Goal: Transaction & Acquisition: Purchase product/service

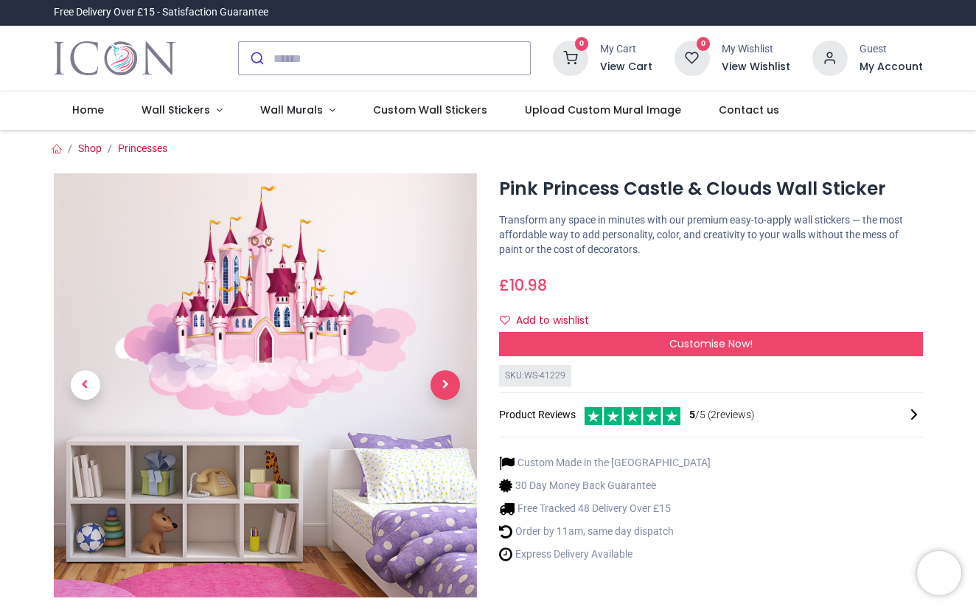
click at [437, 380] on span "Next" at bounding box center [445, 384] width 29 height 29
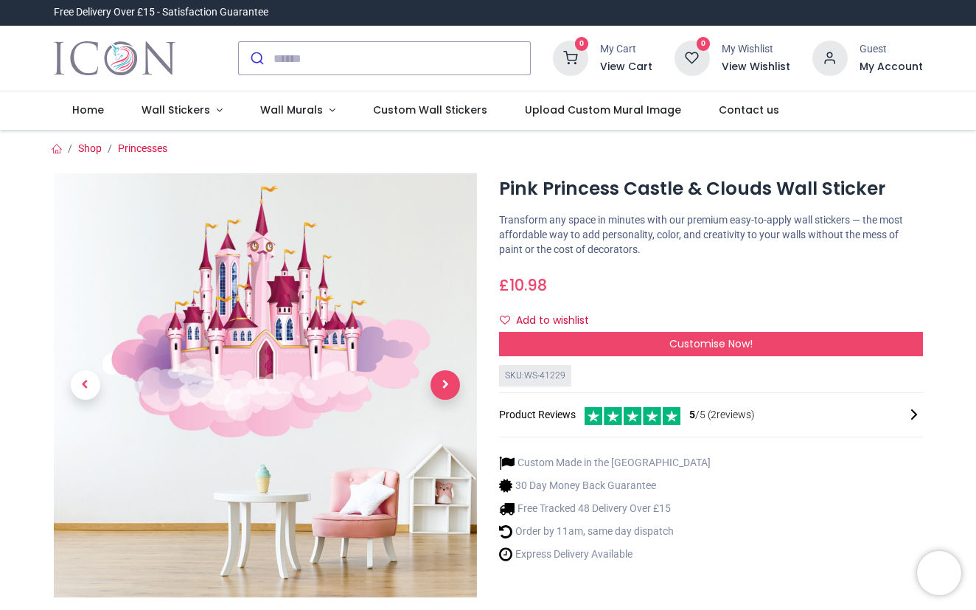
click at [437, 380] on span "Next" at bounding box center [445, 384] width 29 height 29
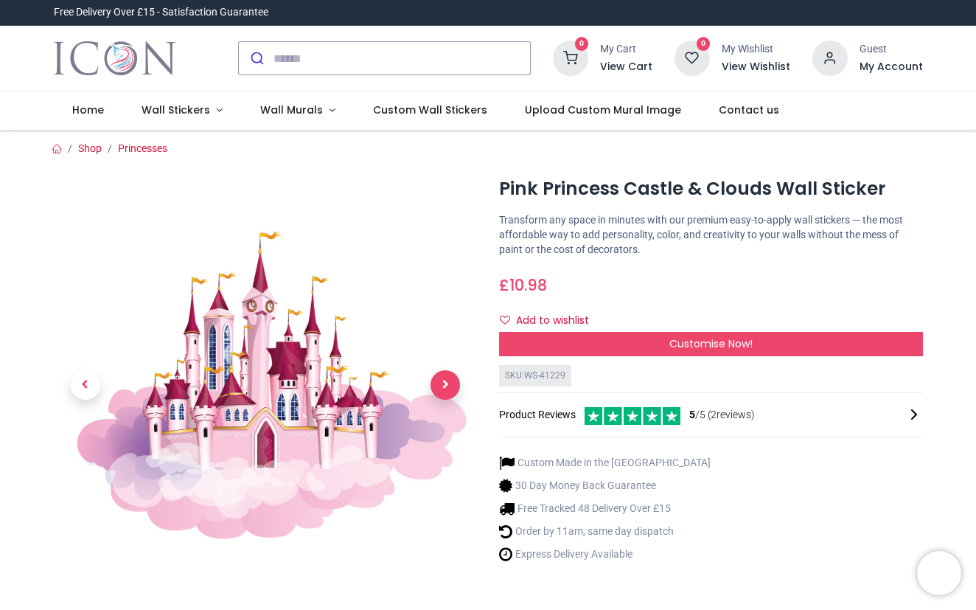
click at [437, 380] on span "Next" at bounding box center [445, 384] width 29 height 29
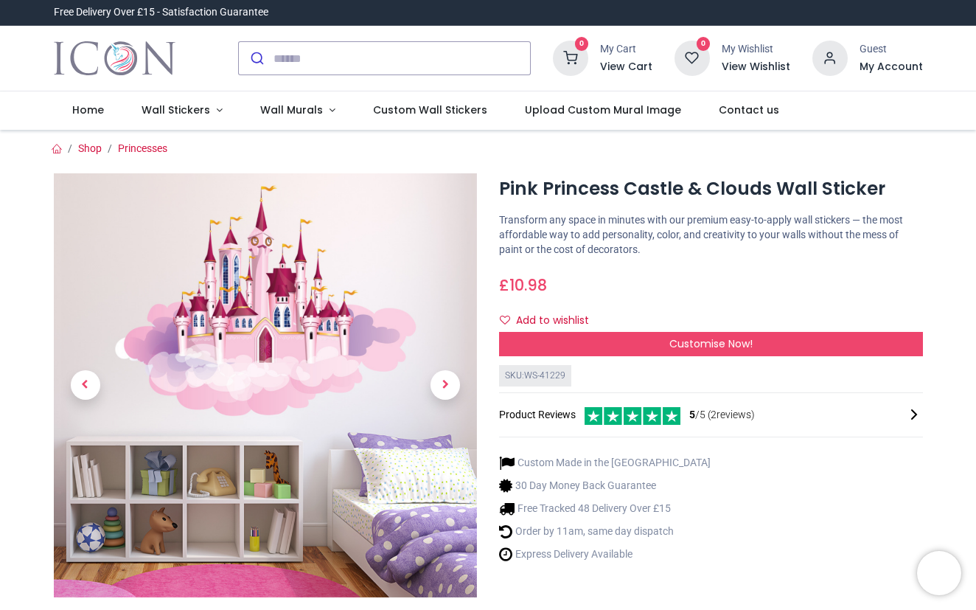
click at [741, 412] on span "5 /5 ( 2 reviews)" at bounding box center [723, 415] width 66 height 15
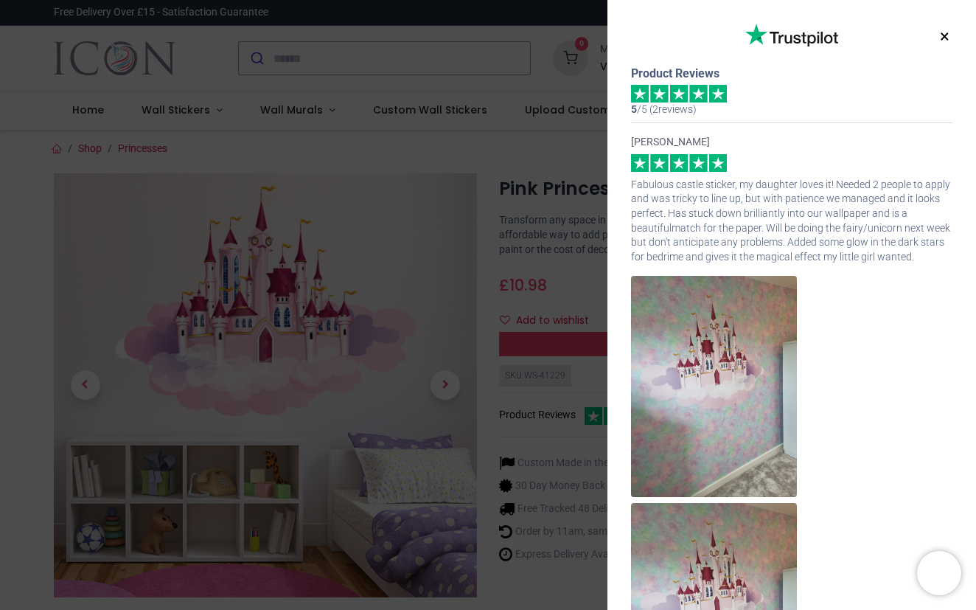
click at [741, 412] on img at bounding box center [714, 386] width 166 height 221
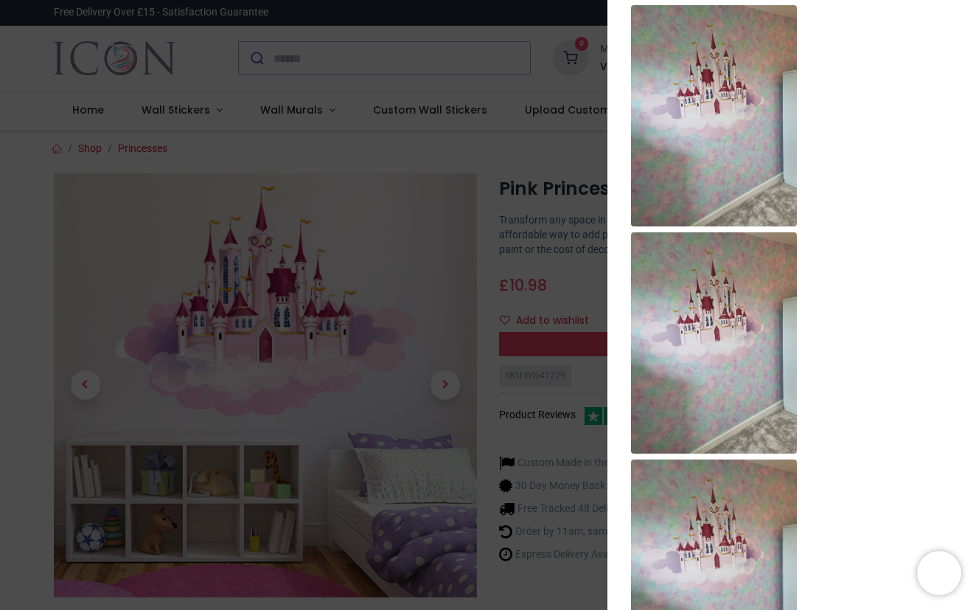
scroll to position [176, 0]
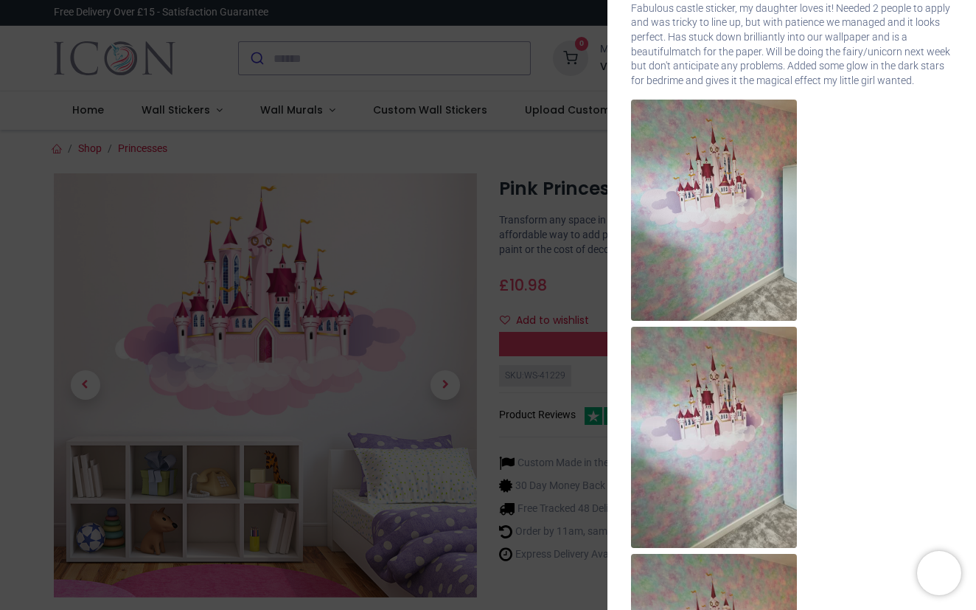
click at [344, 228] on div "× Trustpilot Product Reviews 5 /5 ( 2 reviews) Emma B Fabulous castle sticker, …" at bounding box center [488, 305] width 976 height 610
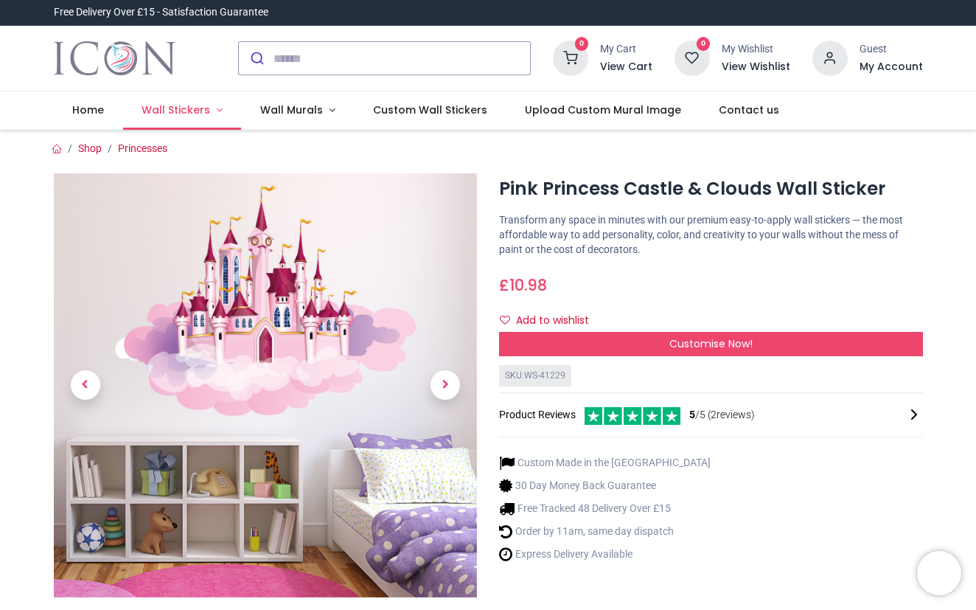
click at [191, 114] on span "Wall Stickers" at bounding box center [176, 110] width 69 height 15
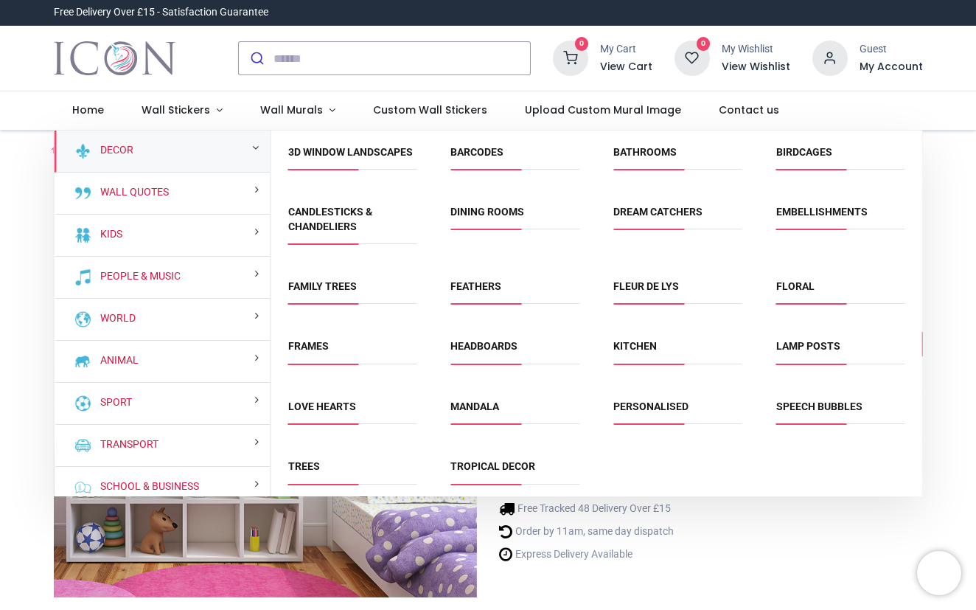
drag, startPoint x: 918, startPoint y: 192, endPoint x: 914, endPoint y: 303, distance: 111.4
click at [914, 304] on div "3D Window Landscapes Barcodes Bathrooms Birdcages Candlesticks & Chandeliers" at bounding box center [596, 318] width 651 height 375
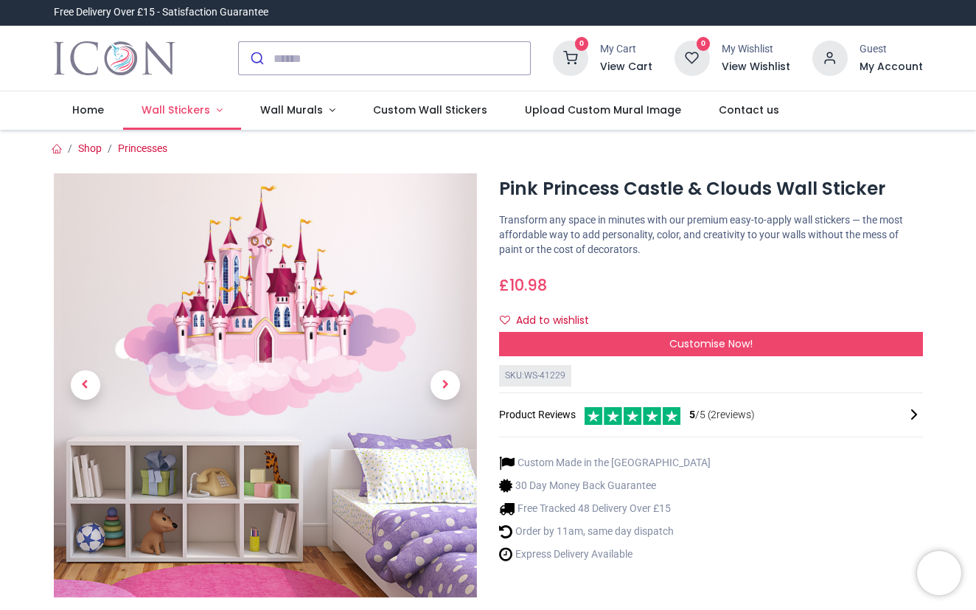
click at [181, 111] on span "Wall Stickers" at bounding box center [176, 110] width 69 height 15
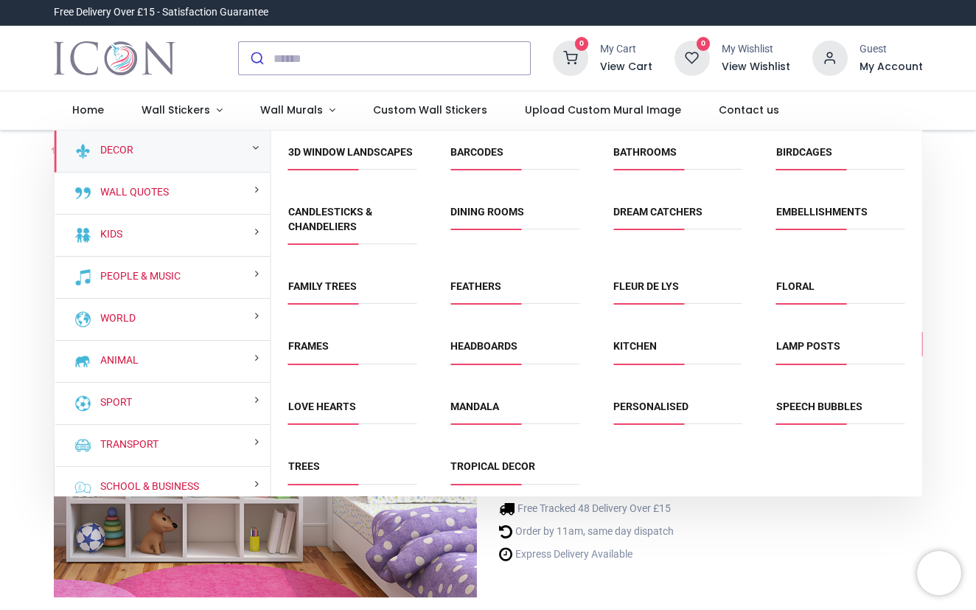
click at [701, 483] on div "3D Window Landscapes Barcodes Bathrooms Birdcages Candlesticks & Chandeliers" at bounding box center [596, 318] width 651 height 375
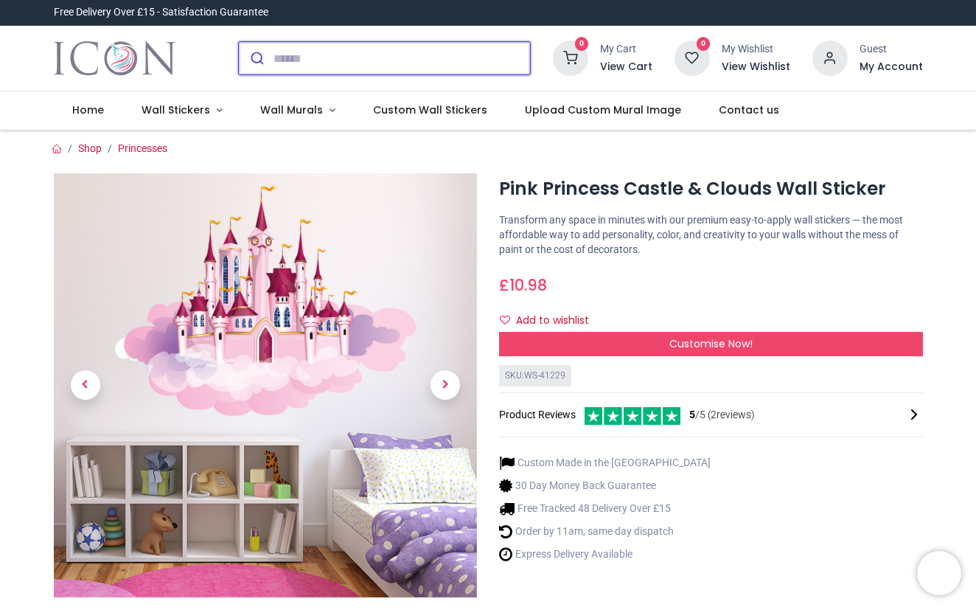
click at [433, 55] on input "search" at bounding box center [402, 58] width 257 height 32
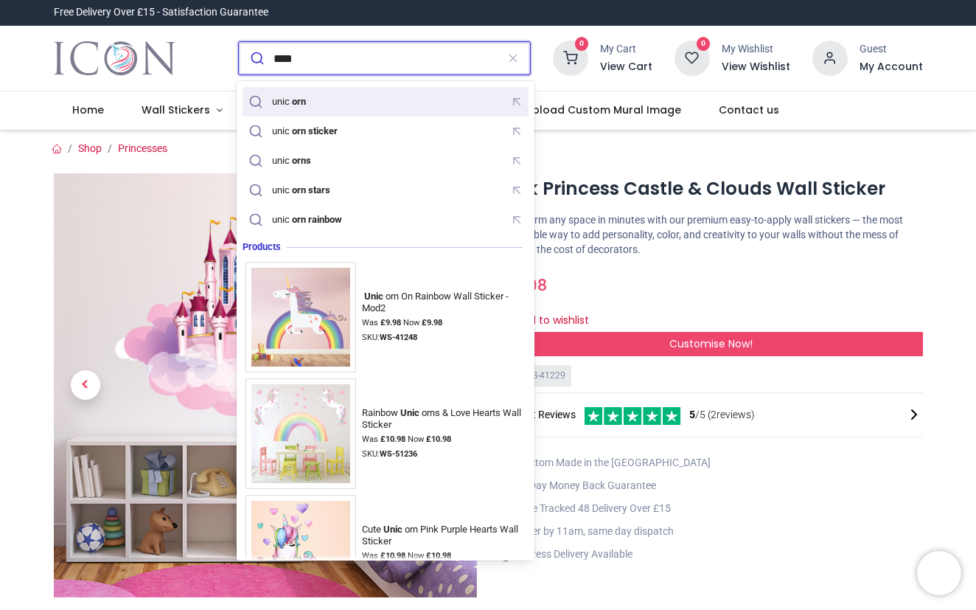
click at [398, 100] on div "unic orn" at bounding box center [386, 102] width 280 height 23
type input "*******"
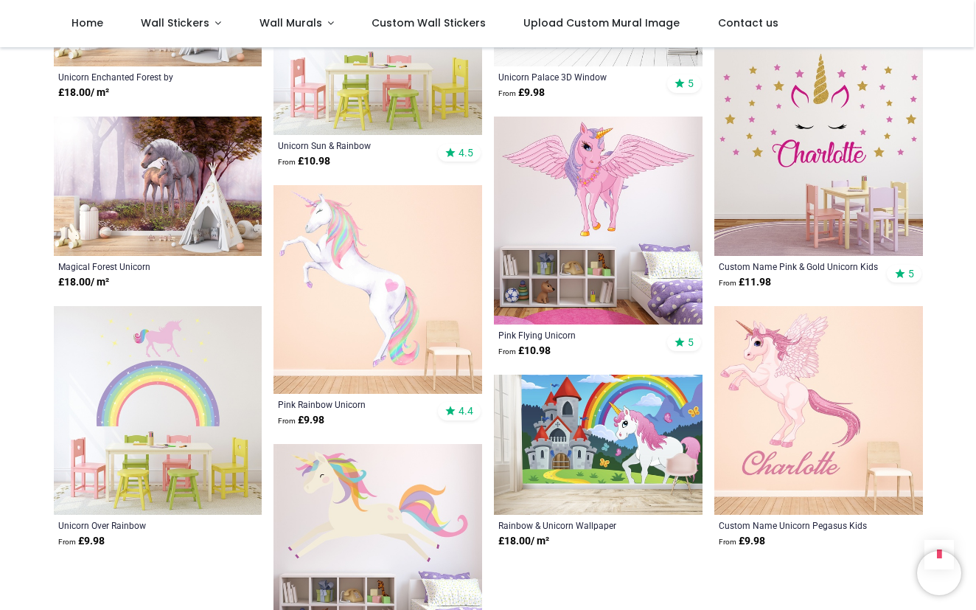
scroll to position [1347, 0]
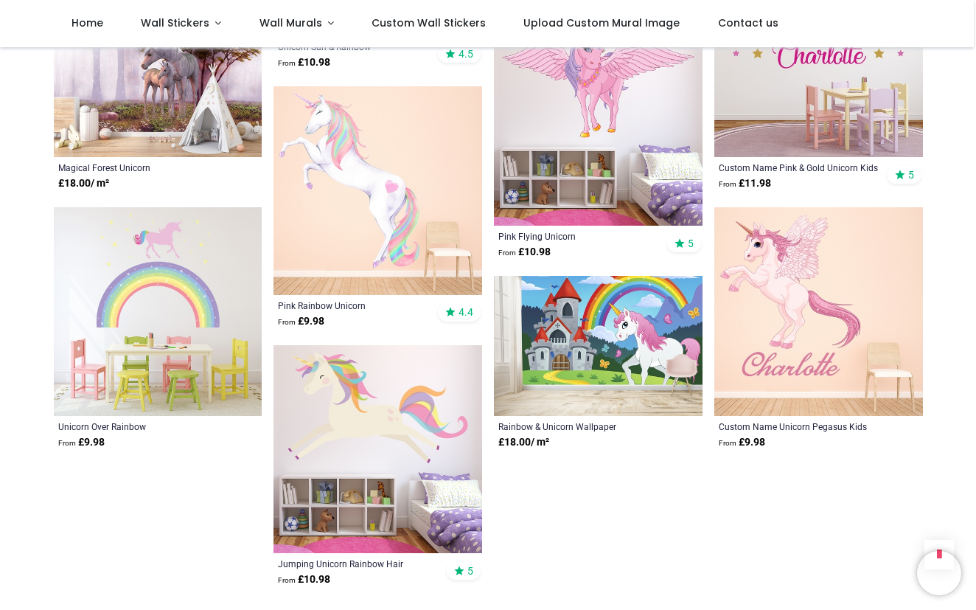
scroll to position [1443, 0]
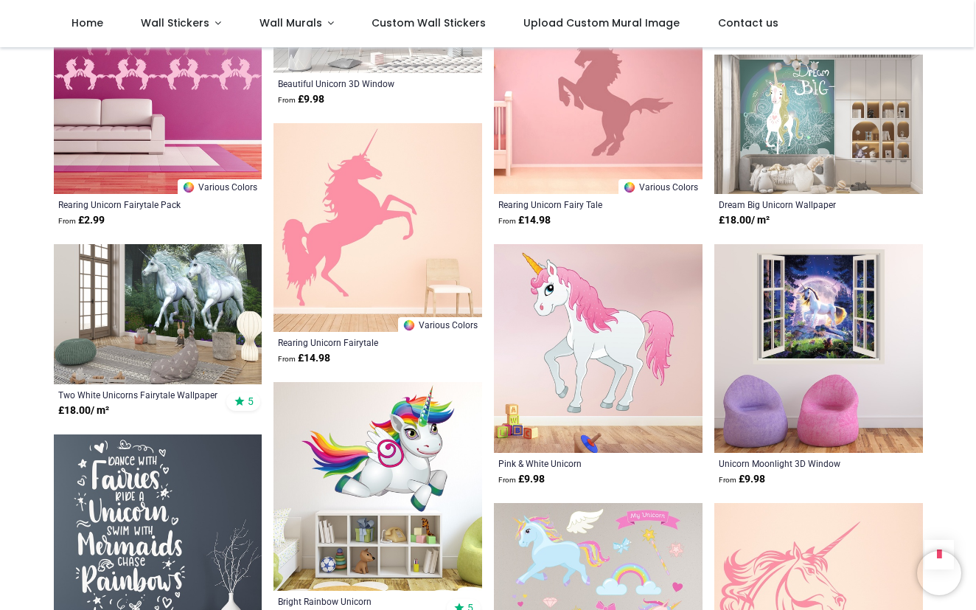
scroll to position [2954, 0]
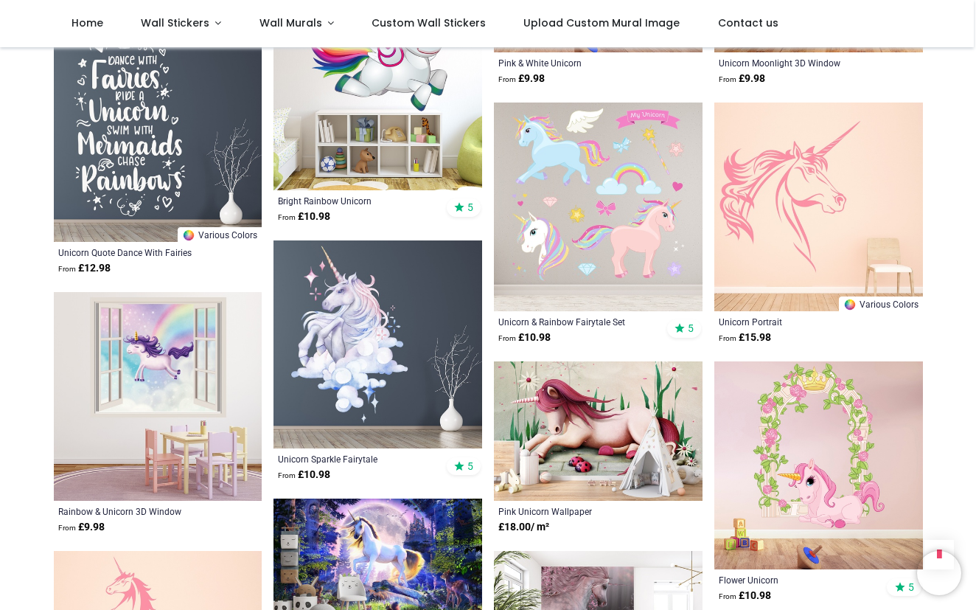
scroll to position [3292, 0]
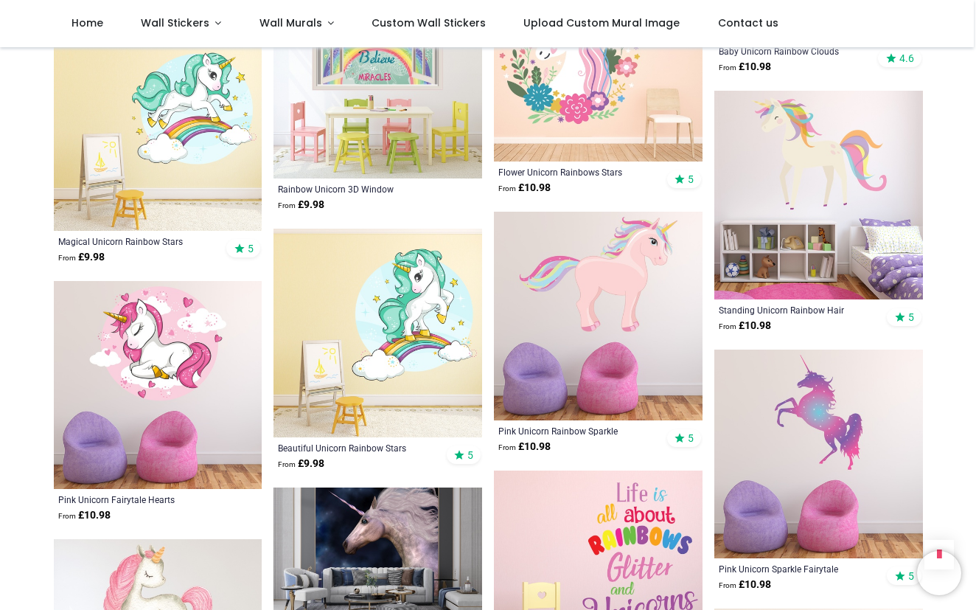
scroll to position [4534, 0]
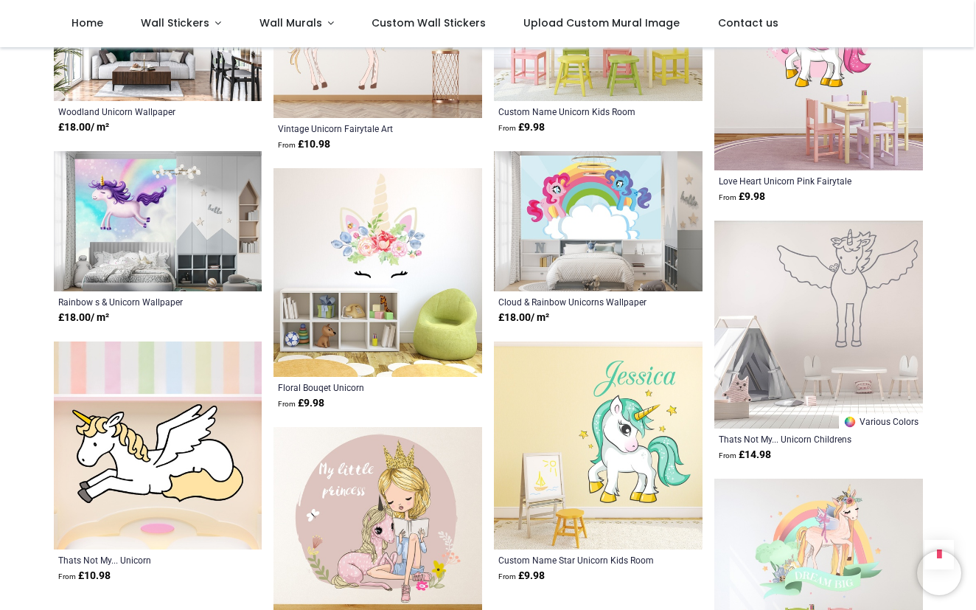
scroll to position [6331, 0]
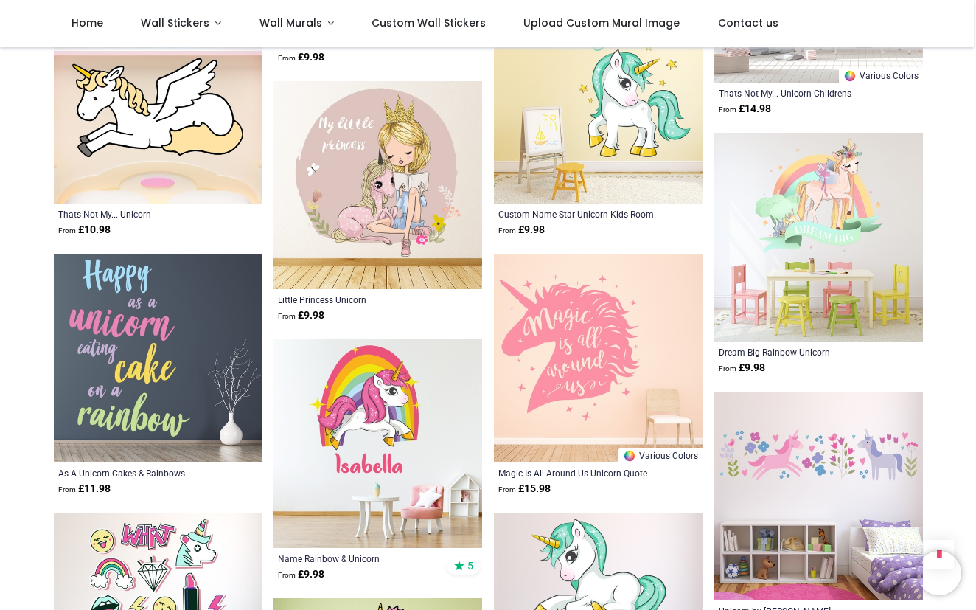
scroll to position [6669, 0]
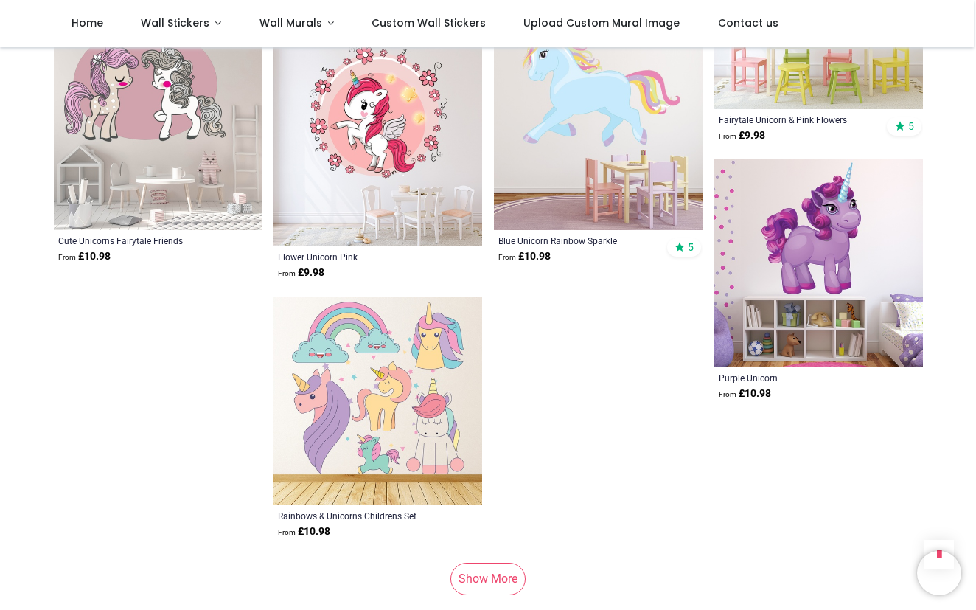
scroll to position [8492, 0]
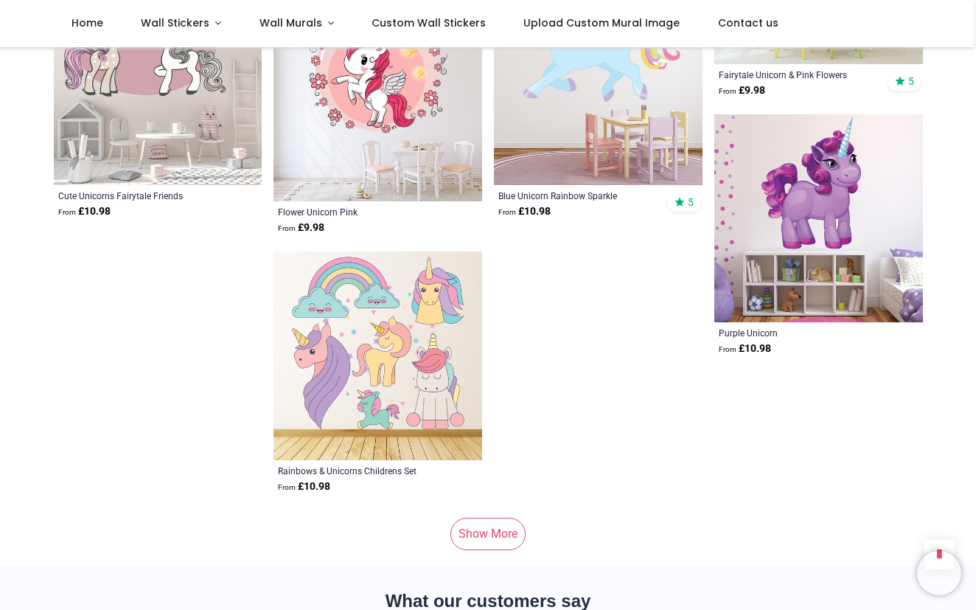
click at [484, 518] on link "Show More" at bounding box center [488, 534] width 75 height 32
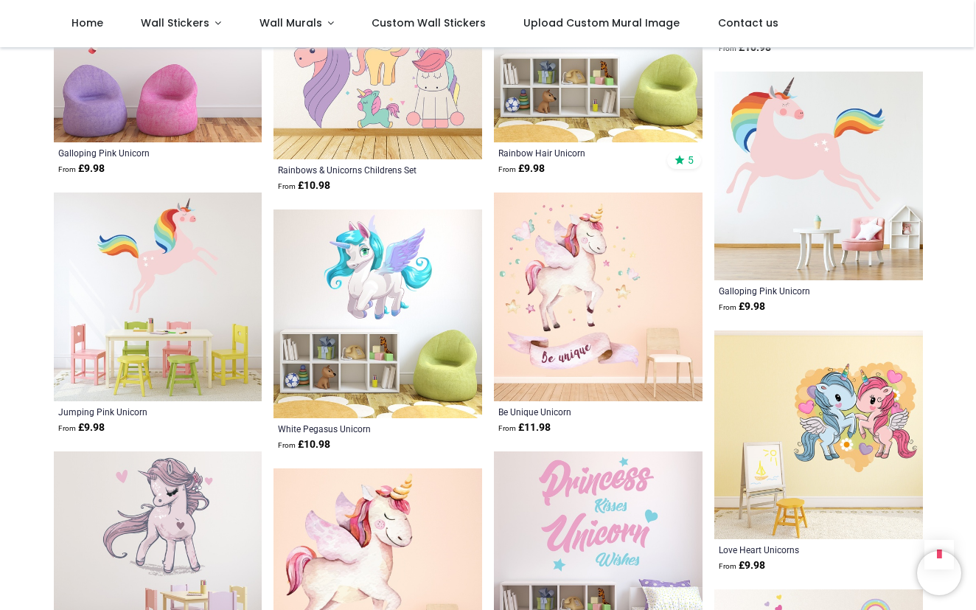
scroll to position [8794, 0]
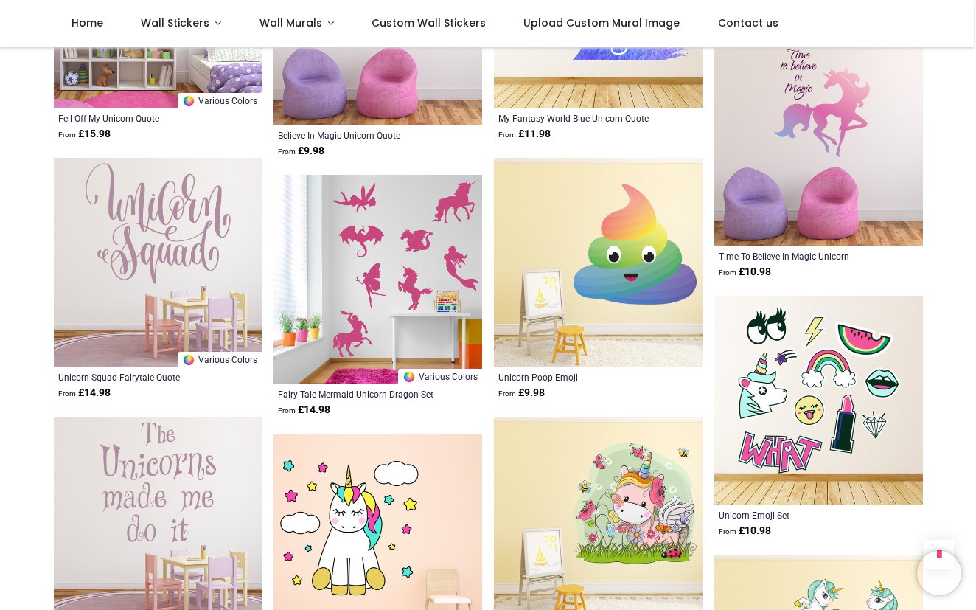
scroll to position [9865, 0]
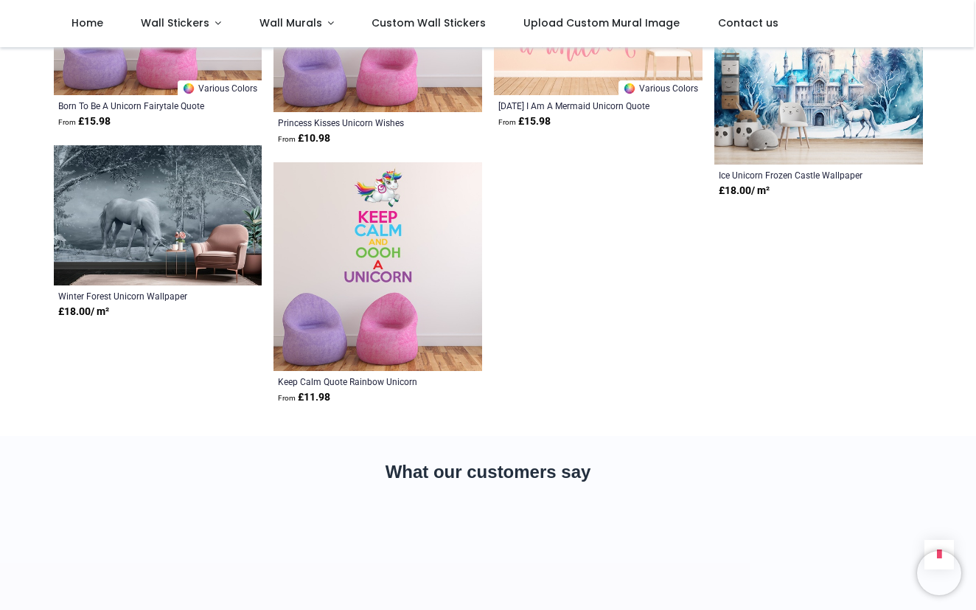
scroll to position [10974, 0]
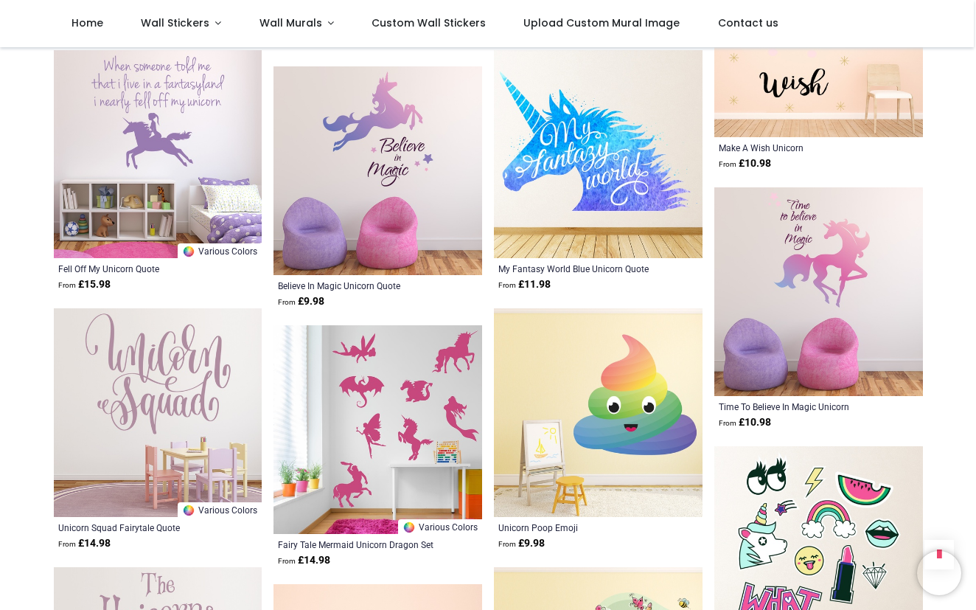
scroll to position [9710, 0]
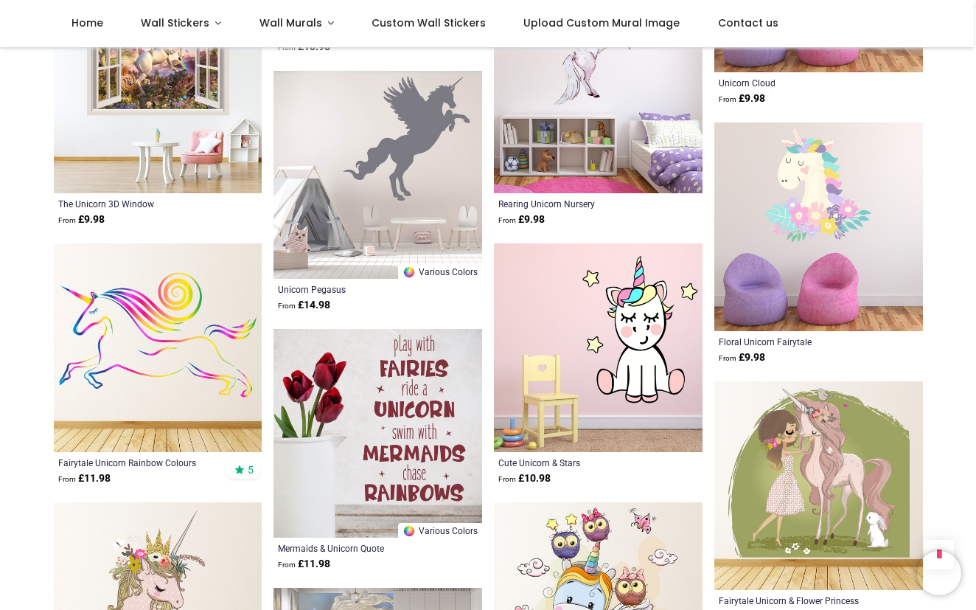
scroll to position [7648, 0]
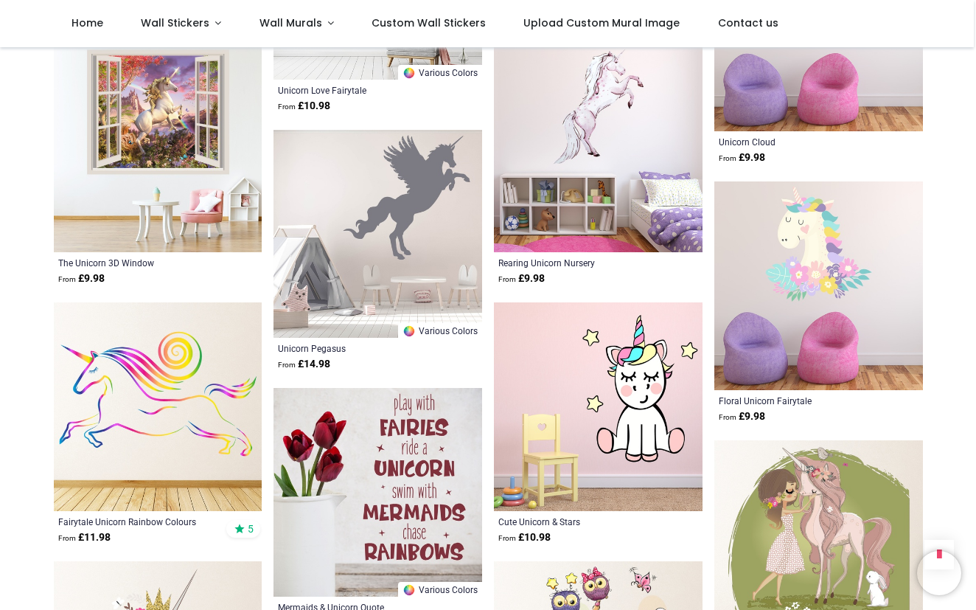
click at [136, 392] on img at bounding box center [158, 406] width 209 height 209
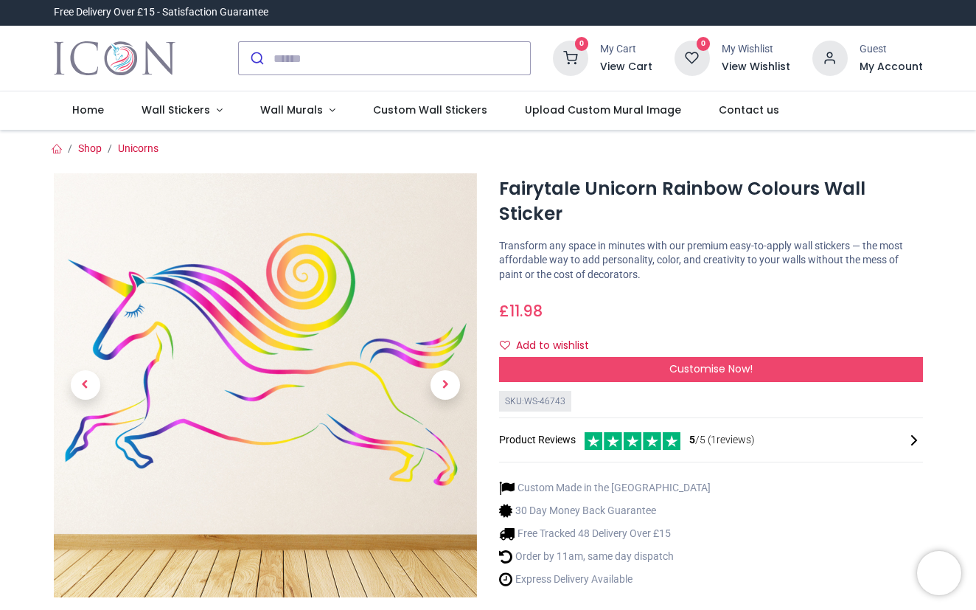
click at [726, 434] on span "5 /5 ( 1 reviews)" at bounding box center [723, 440] width 66 height 15
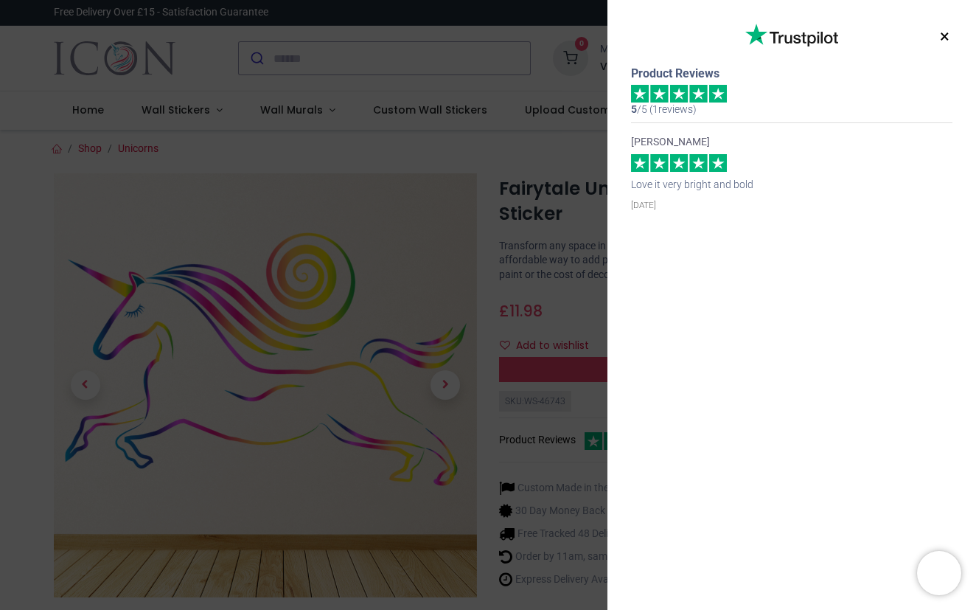
click at [440, 155] on div "× Trustpilot Product Reviews 5 /5 ( 1 reviews) Caitlin Cunningham Love it very …" at bounding box center [488, 305] width 976 height 610
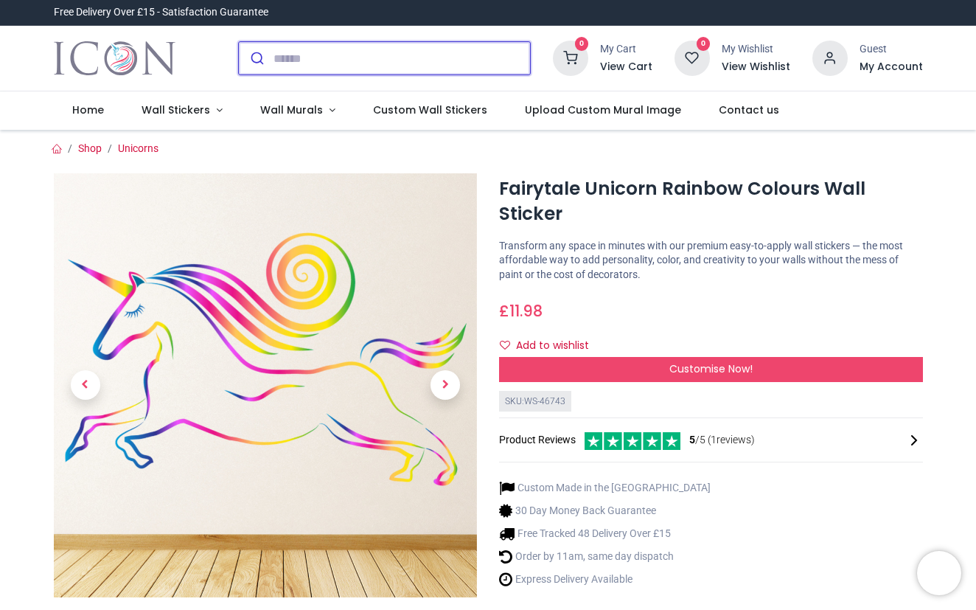
click at [358, 50] on input "search" at bounding box center [402, 58] width 257 height 32
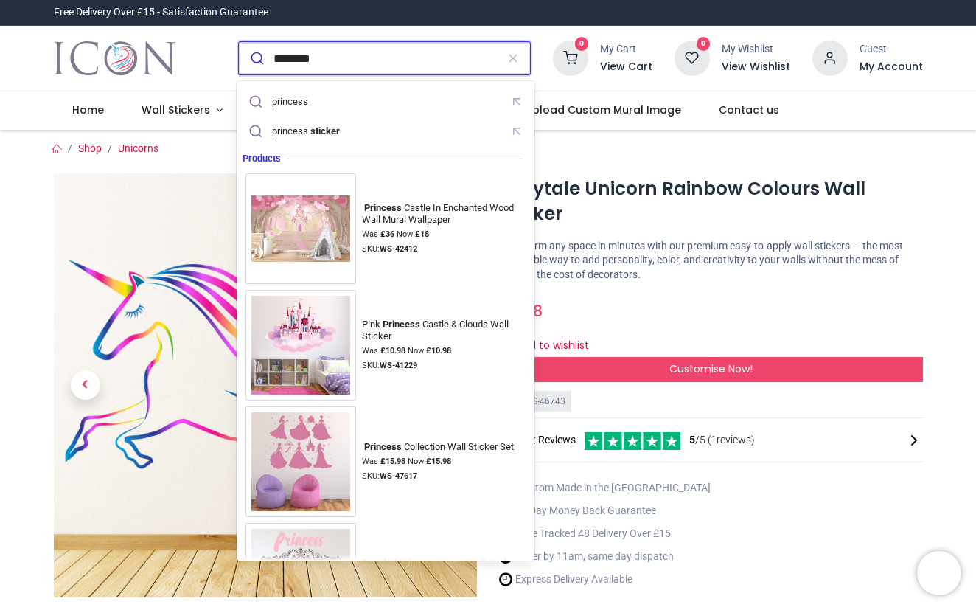
type input "********"
click at [254, 58] on button "submit" at bounding box center [256, 58] width 35 height 32
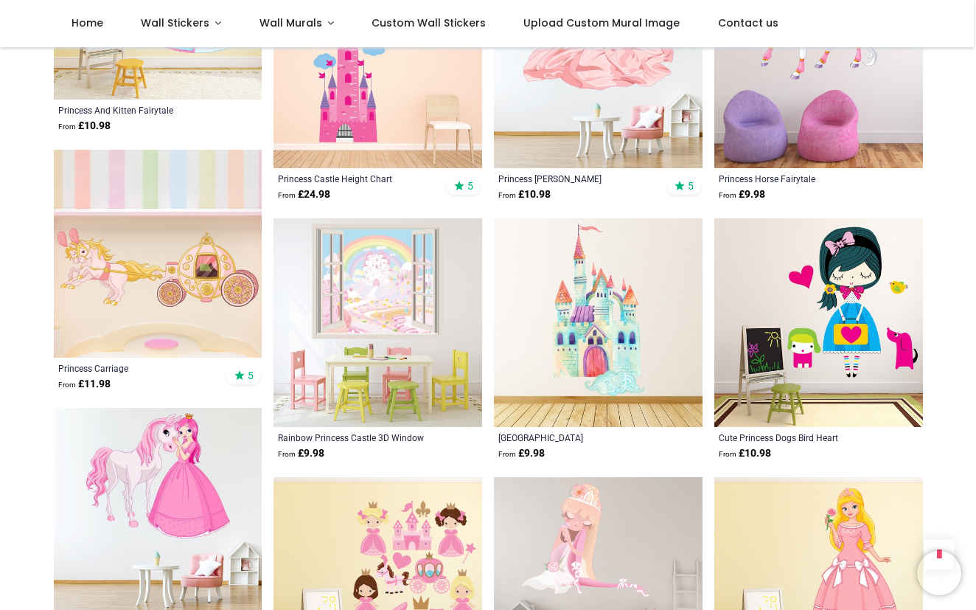
scroll to position [1409, 0]
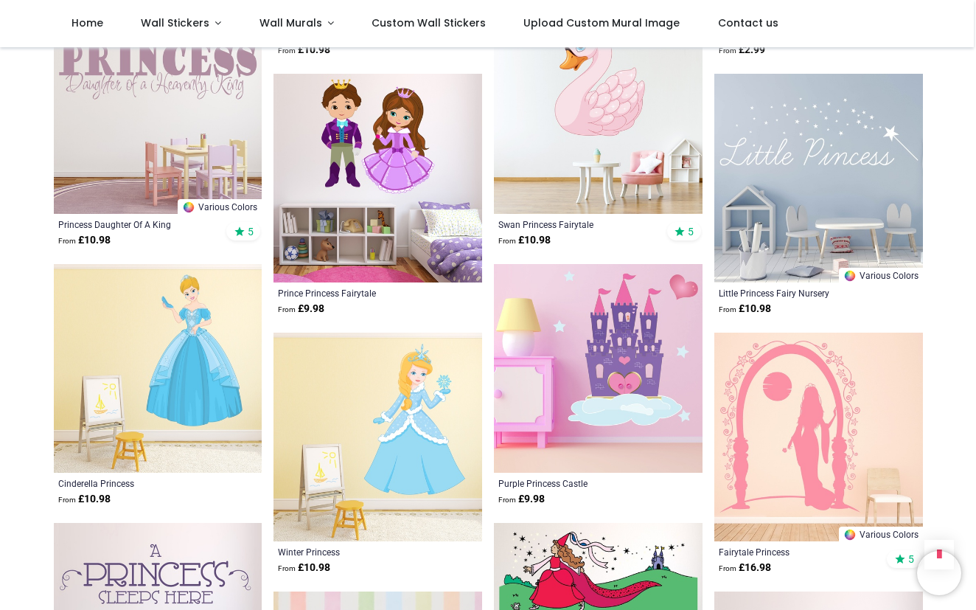
scroll to position [3061, 0]
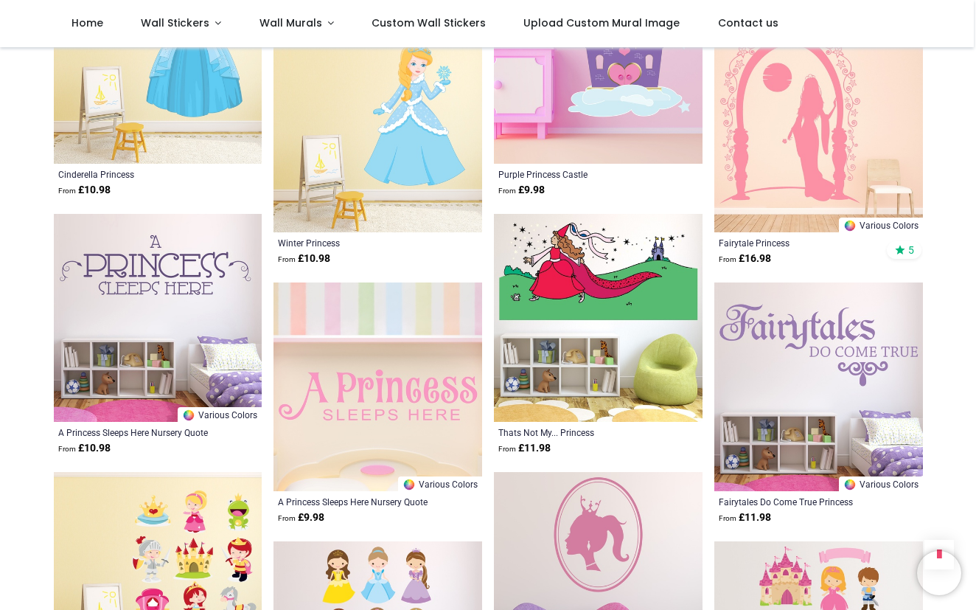
scroll to position [3317, 0]
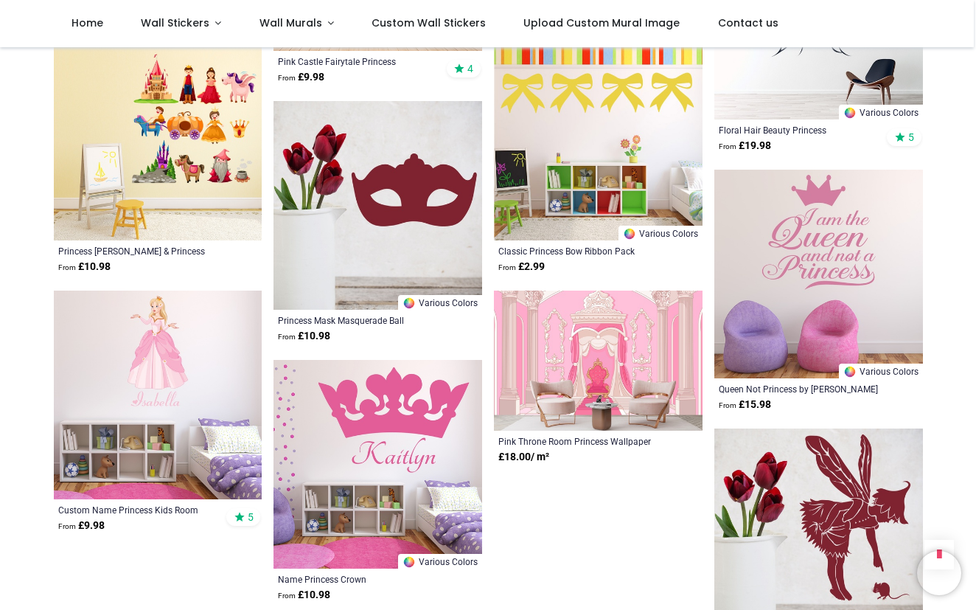
scroll to position [5037, 0]
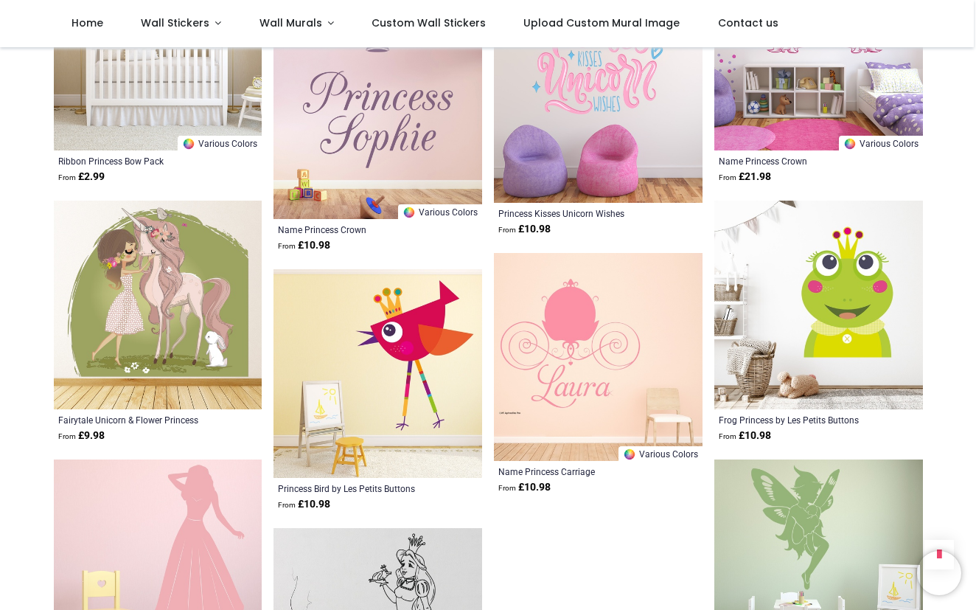
scroll to position [6707, 0]
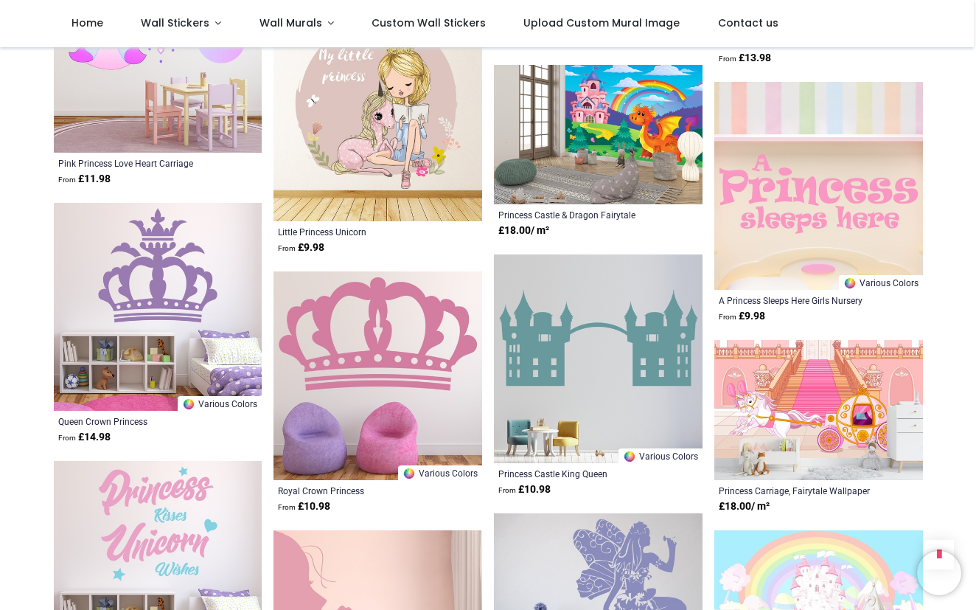
scroll to position [5823, 0]
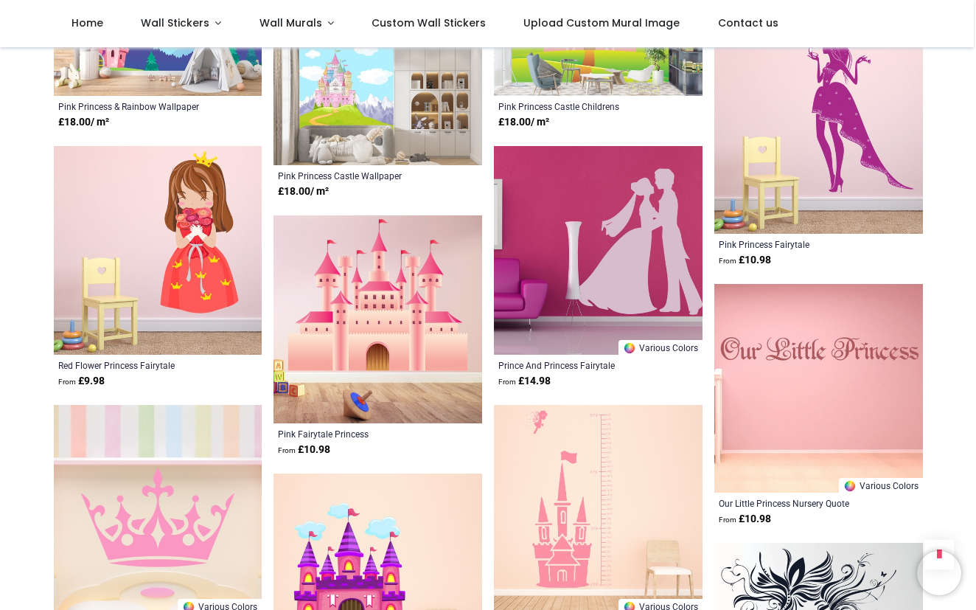
scroll to position [4317, 0]
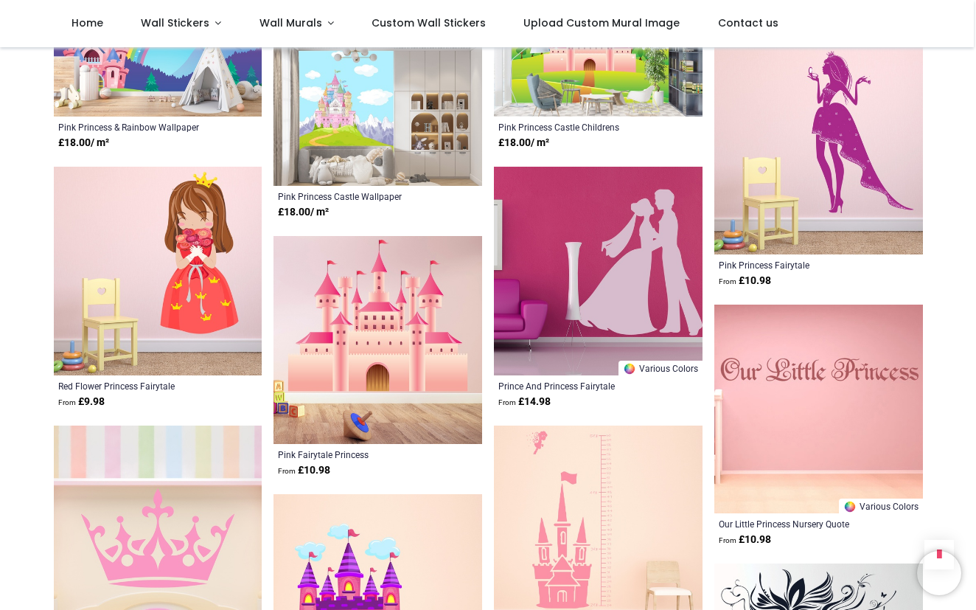
click at [310, 334] on img at bounding box center [378, 340] width 209 height 209
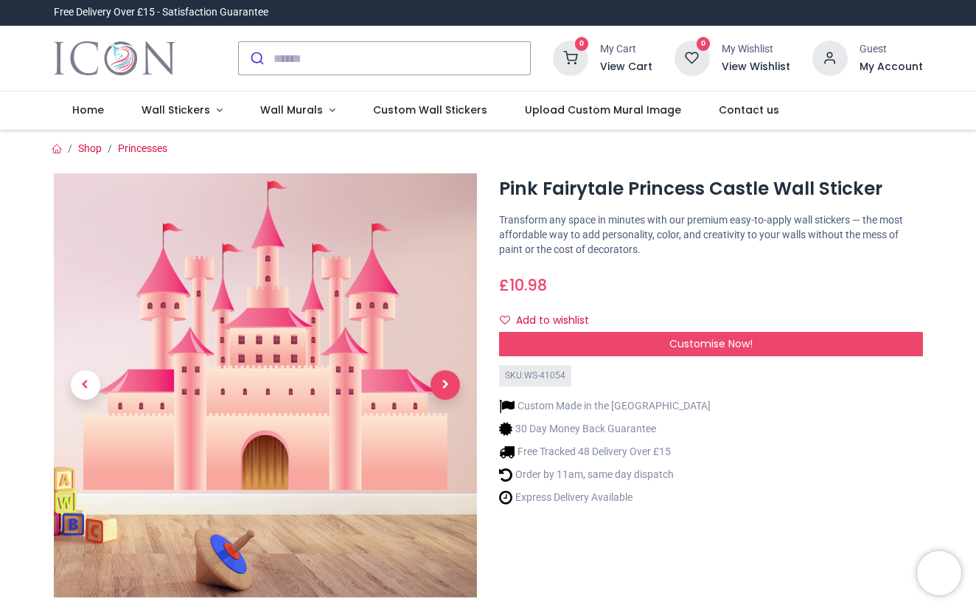
click at [440, 383] on span "Next" at bounding box center [445, 384] width 29 height 29
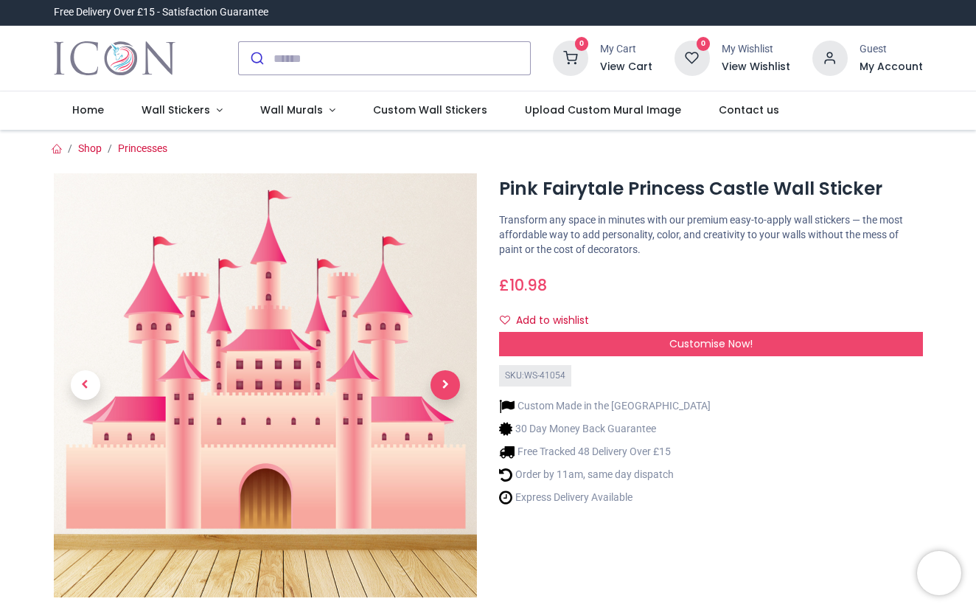
click at [440, 386] on span "Next" at bounding box center [445, 384] width 29 height 29
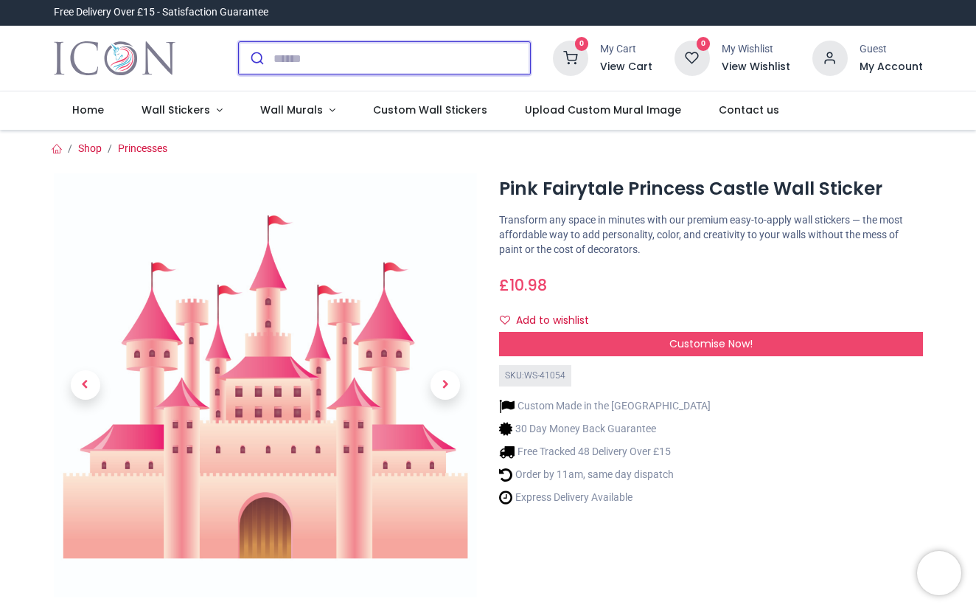
click at [325, 63] on input "search" at bounding box center [402, 58] width 257 height 32
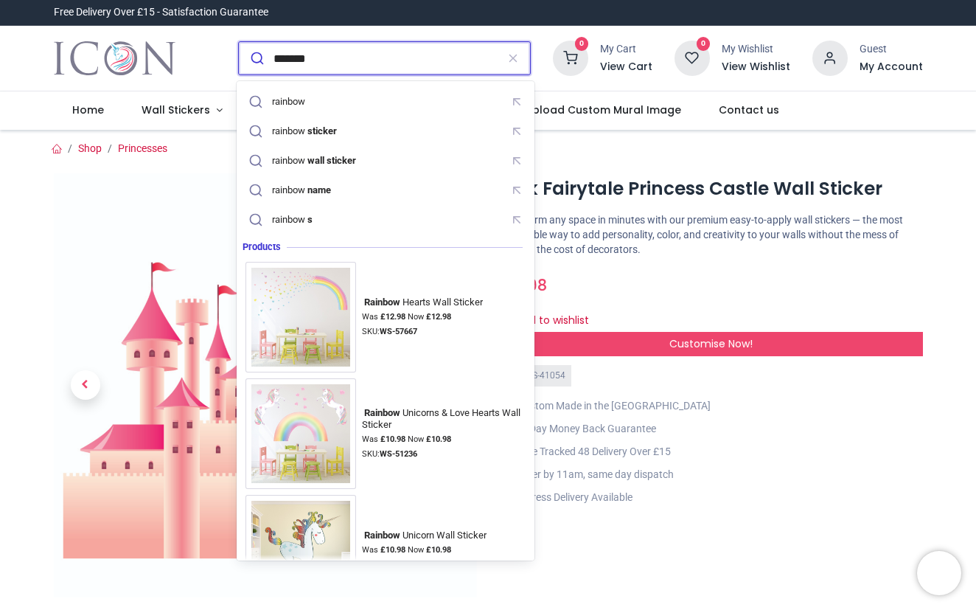
type input "*******"
click at [254, 58] on button "submit" at bounding box center [256, 58] width 35 height 32
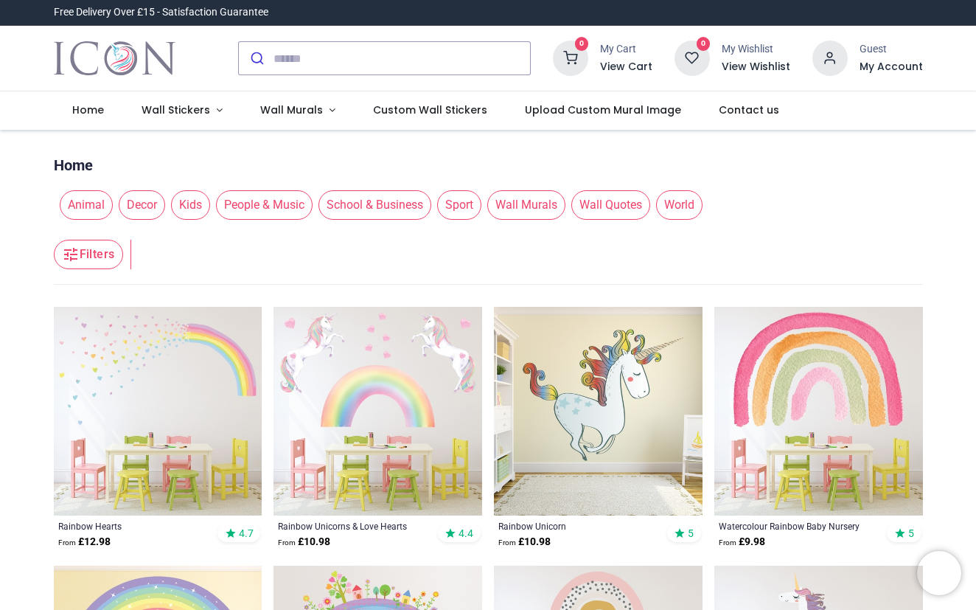
click at [819, 240] on header "Filters Filters" at bounding box center [488, 255] width 869 height 59
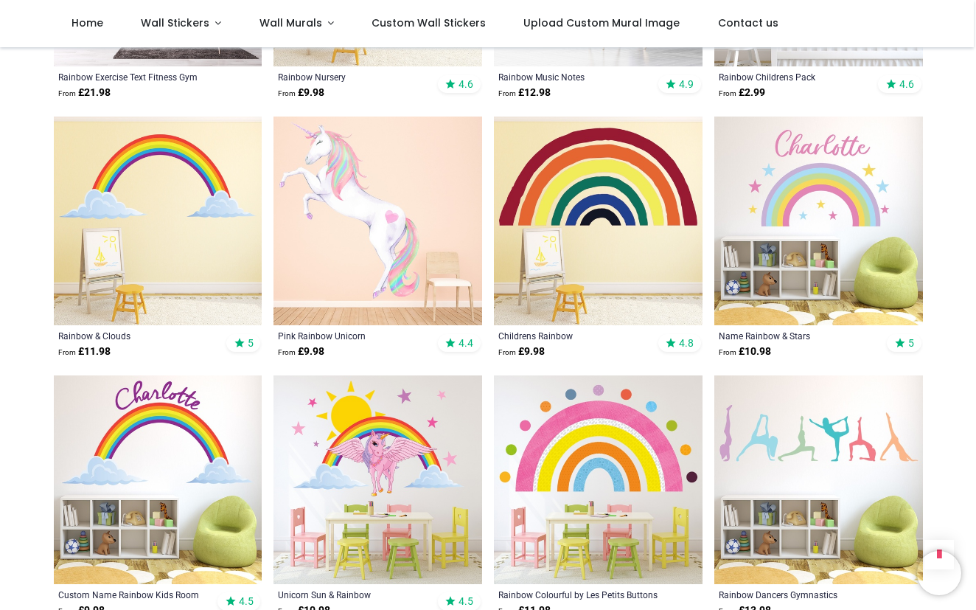
scroll to position [1145, 0]
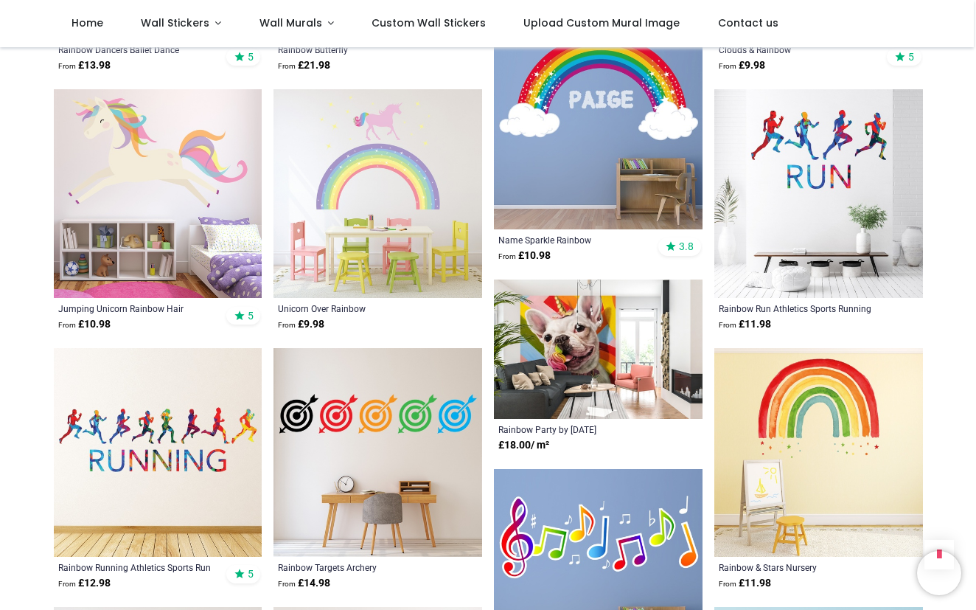
scroll to position [2224, 0]
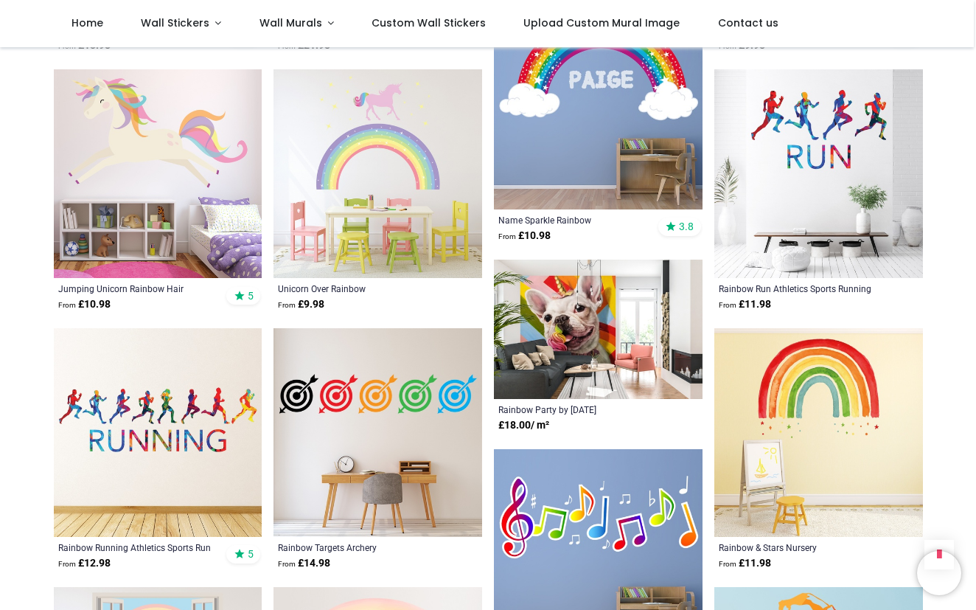
click at [360, 127] on img at bounding box center [378, 173] width 209 height 209
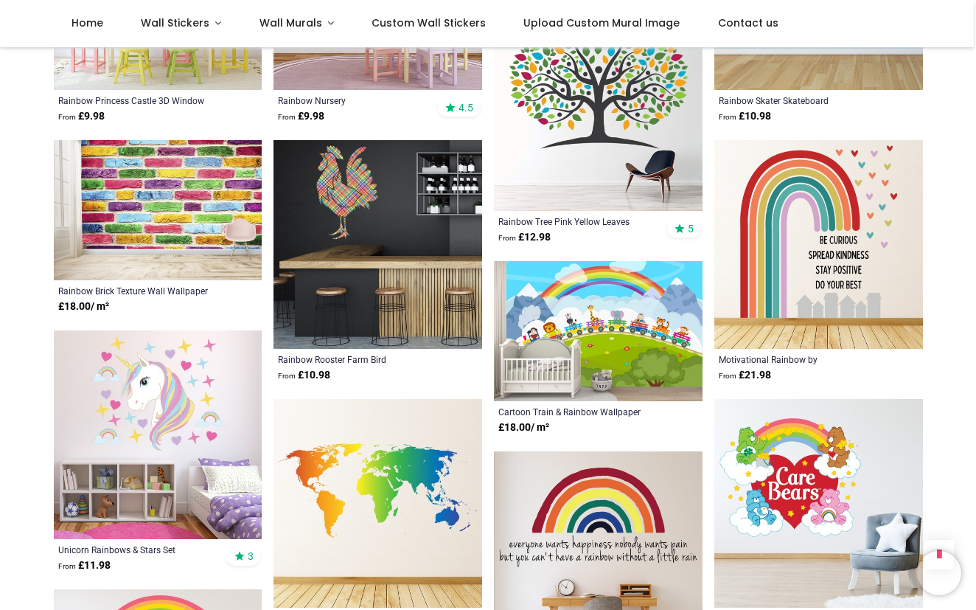
scroll to position [2934, 0]
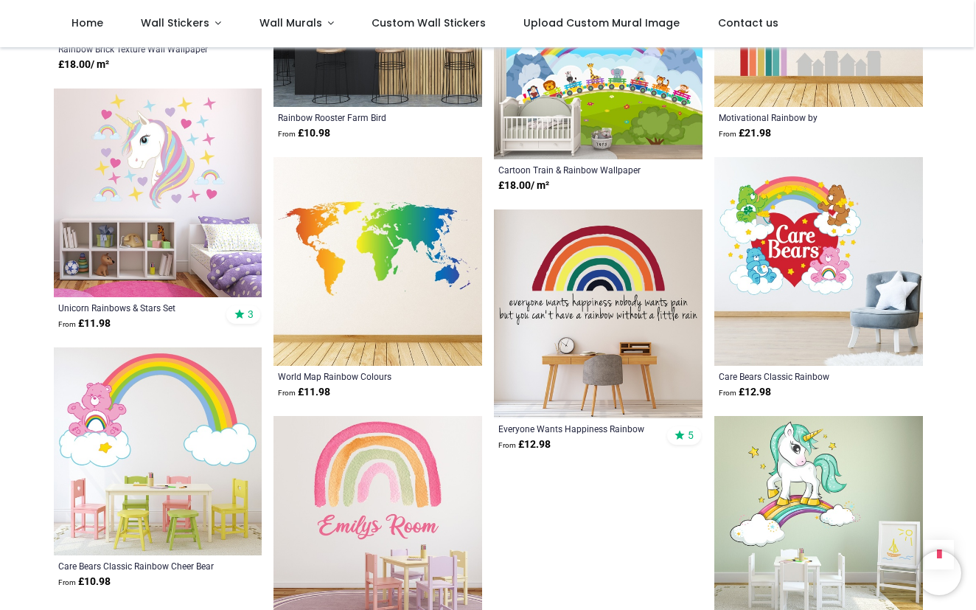
scroll to position [3276, 0]
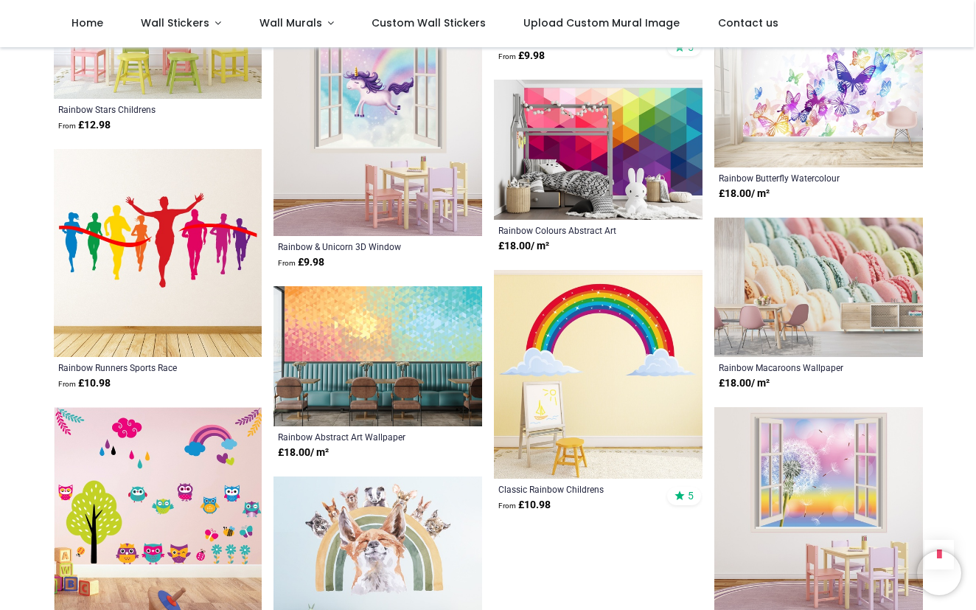
scroll to position [4856, 0]
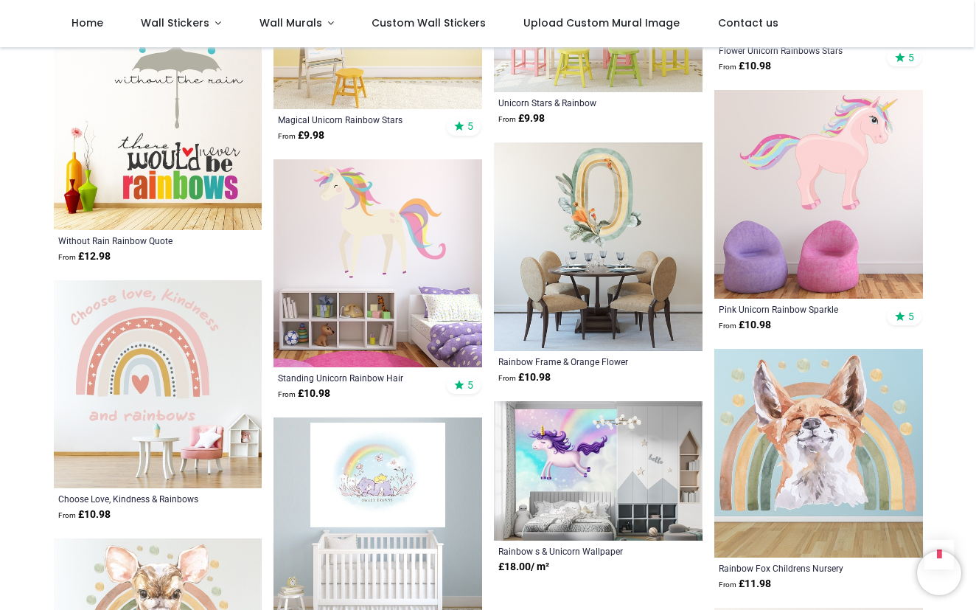
scroll to position [6470, 0]
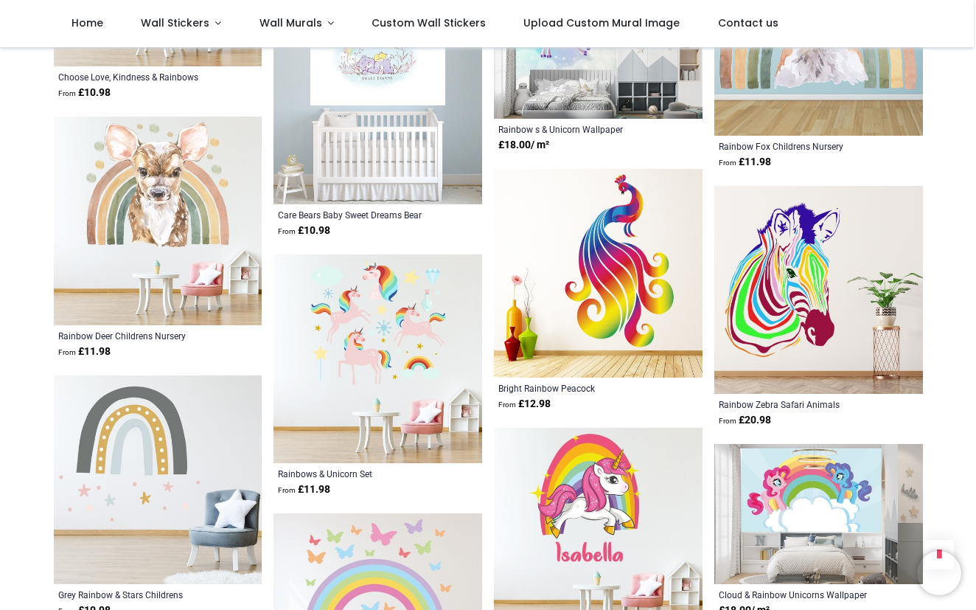
scroll to position [6890, 0]
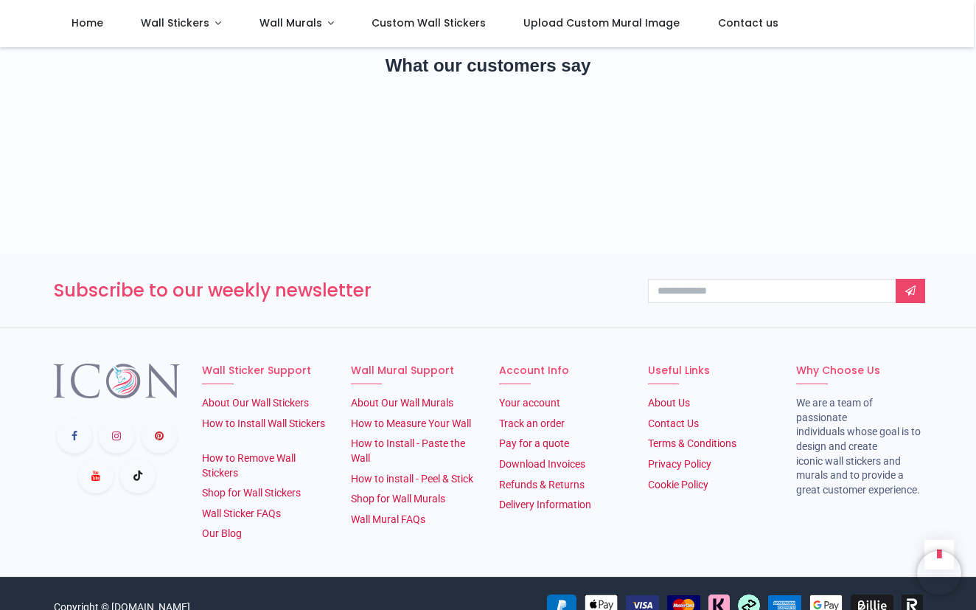
scroll to position [9176, 0]
